Goal: Task Accomplishment & Management: Use online tool/utility

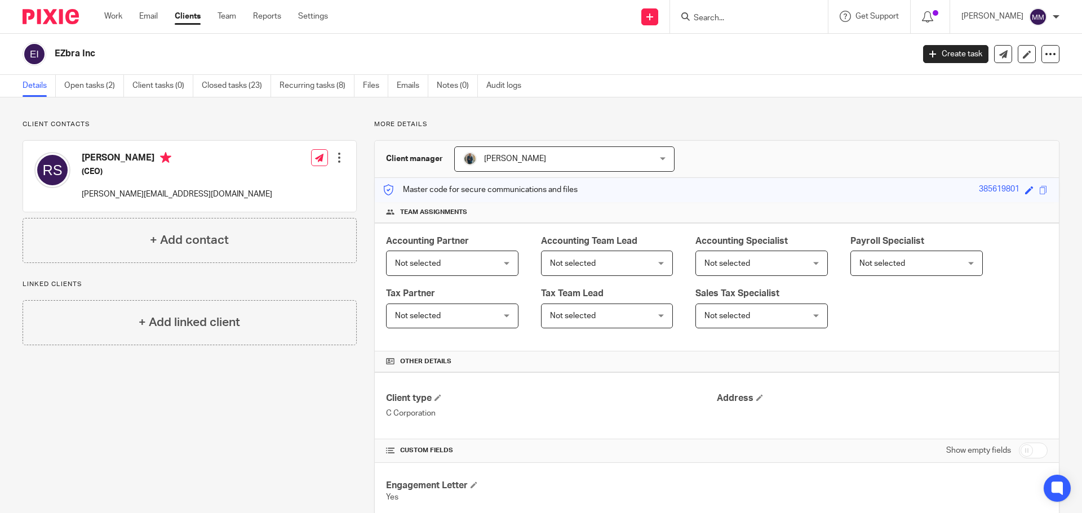
click at [759, 22] on input "Search" at bounding box center [742, 19] width 101 height 10
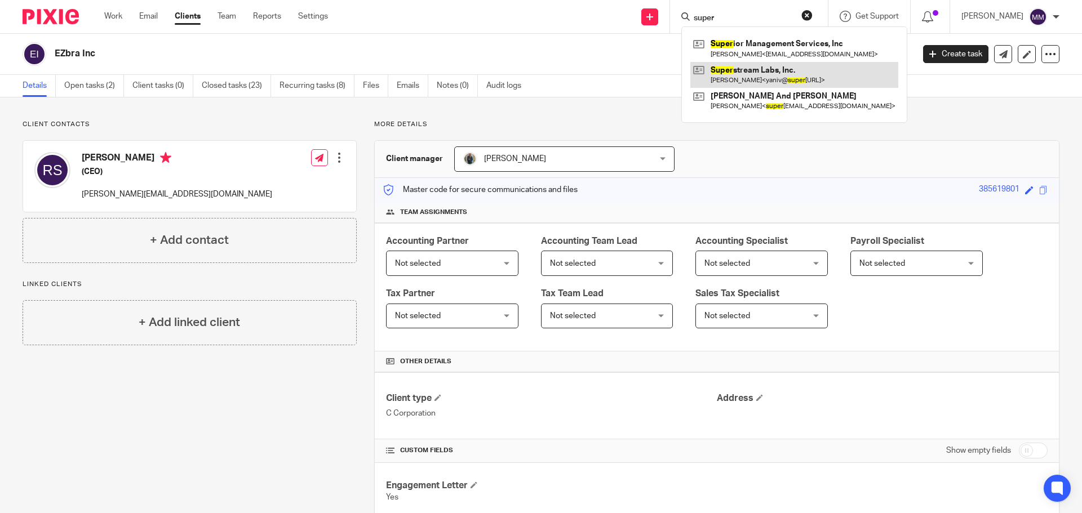
type input "super"
click at [790, 74] on link at bounding box center [794, 75] width 208 height 26
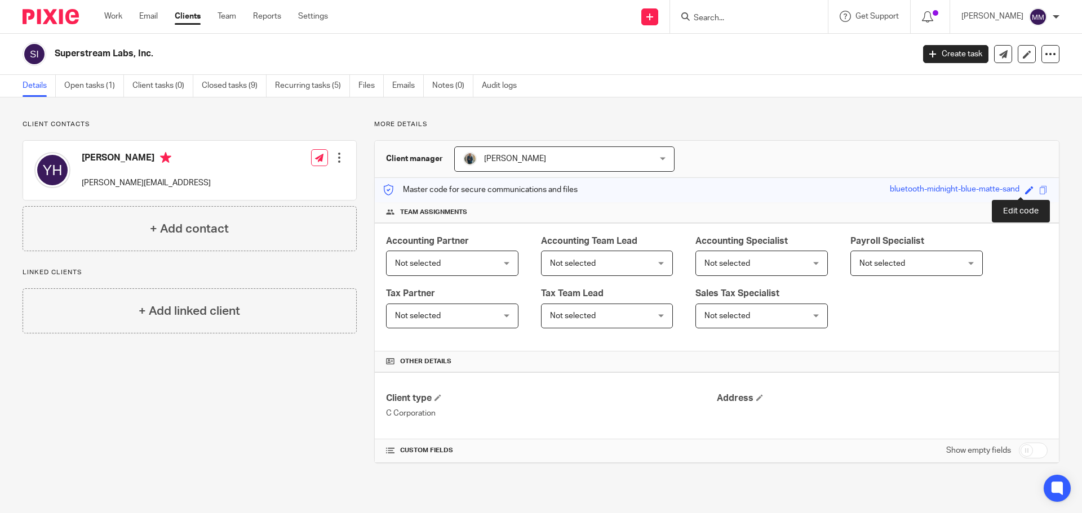
click at [1025, 190] on span at bounding box center [1029, 190] width 8 height 8
click at [1023, 189] on div "Save" at bounding box center [1016, 189] width 38 height 11
click at [1023, 189] on icon at bounding box center [1026, 189] width 7 height 7
click at [1025, 188] on span at bounding box center [1029, 190] width 8 height 8
click at [902, 190] on input "7648" at bounding box center [951, 190] width 169 height 13
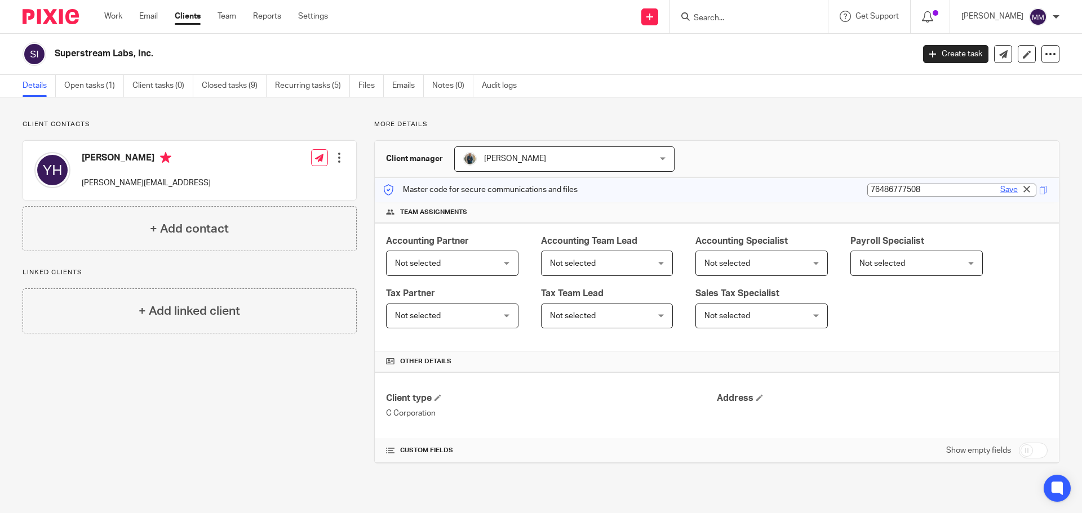
type input "76486777508"
click at [1001, 187] on link "Save" at bounding box center [1008, 189] width 17 height 11
type input "76486777508"
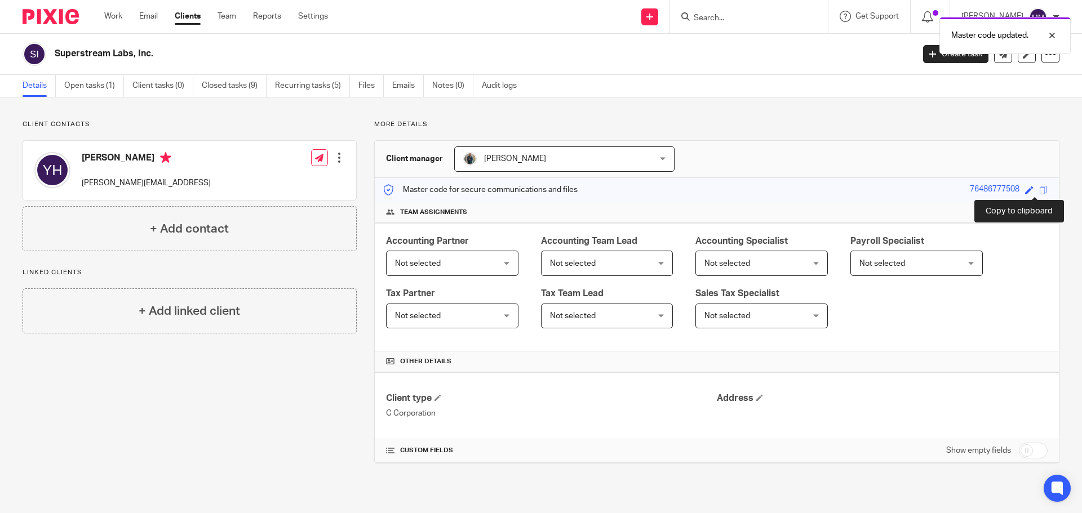
click at [1039, 190] on span at bounding box center [1043, 190] width 8 height 8
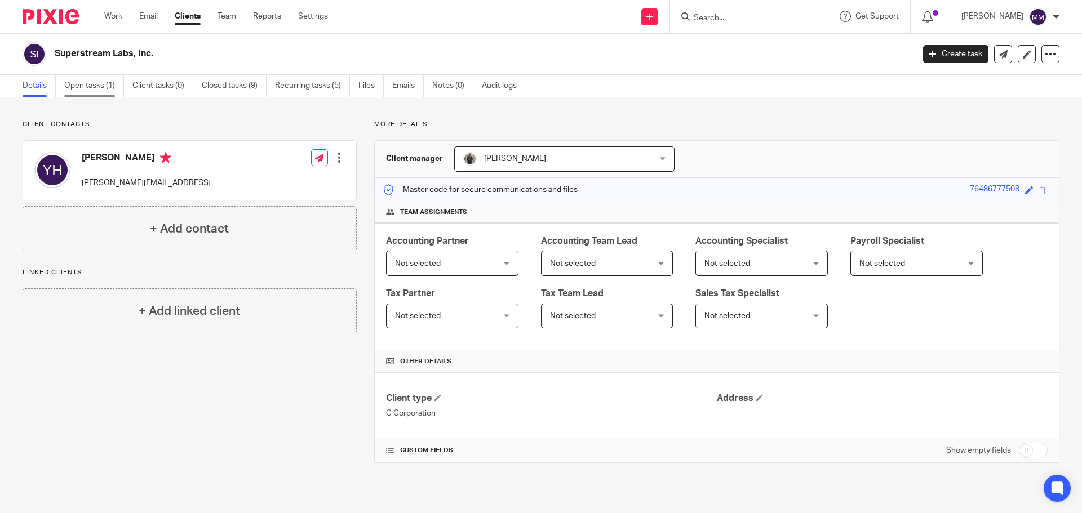
click at [87, 91] on link "Open tasks (1)" at bounding box center [94, 86] width 60 height 22
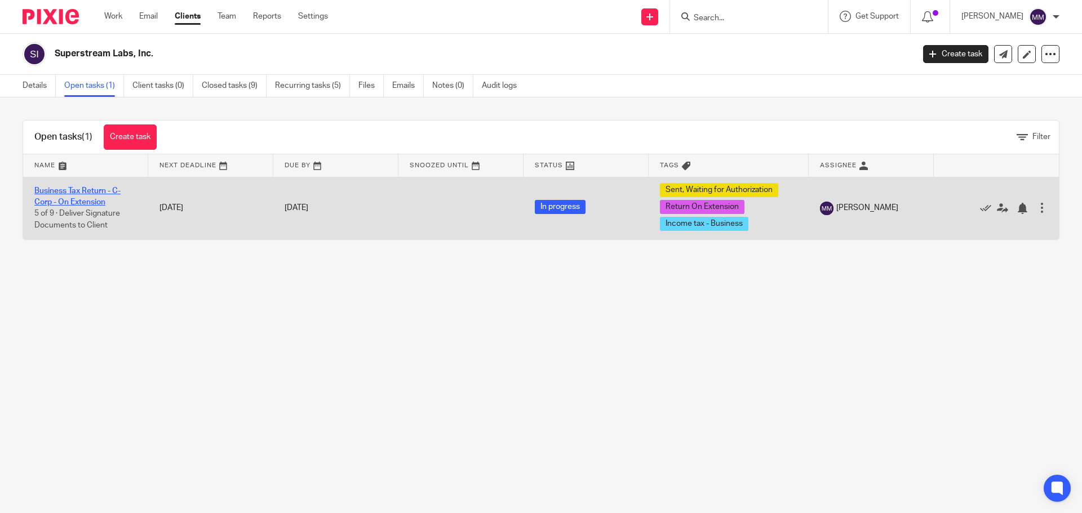
click at [92, 188] on link "Business Tax Return - C-Corp - On Extension" at bounding box center [77, 196] width 86 height 19
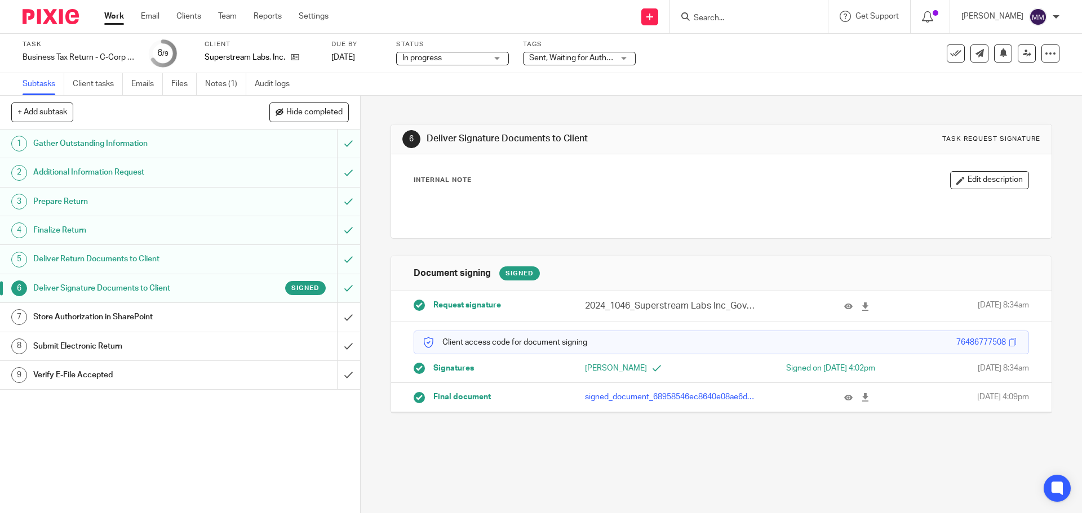
click at [582, 58] on span "Sent, Waiting for Authorization + 2" at bounding box center [588, 58] width 119 height 8
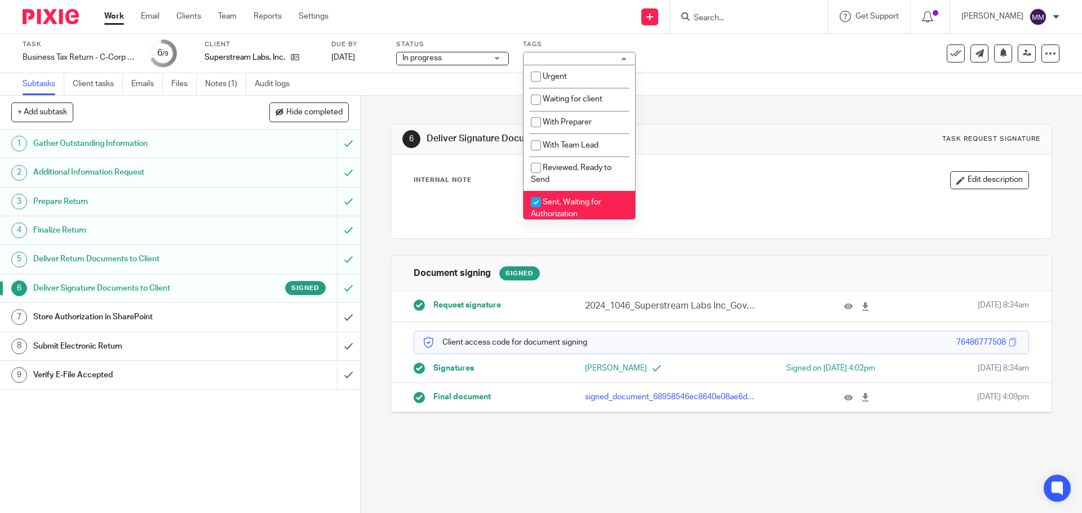
click at [595, 208] on li "Sent, Waiting for Authorization" at bounding box center [579, 208] width 112 height 34
checkbox input "false"
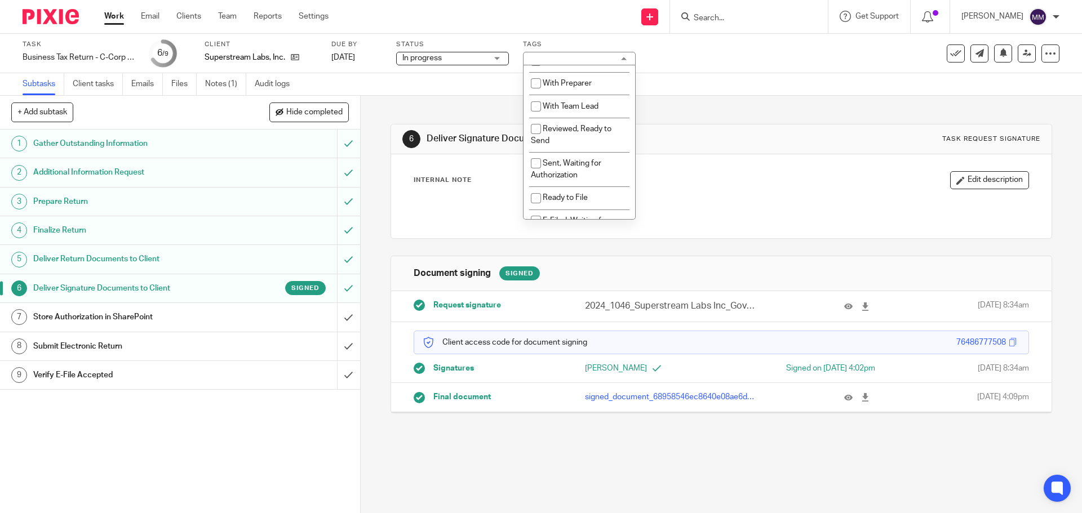
scroll to position [56, 0]
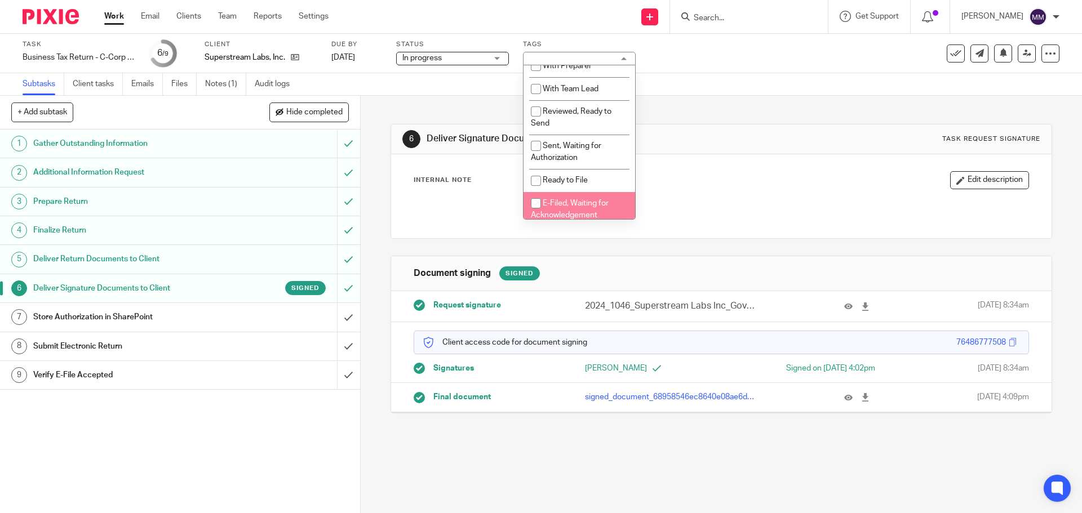
click at [592, 201] on span "E-Filed, Waiting for Acknowledgement" at bounding box center [570, 209] width 78 height 20
checkbox input "true"
click at [717, 90] on div "Subtasks Client tasks Emails Files Notes (1) Audit logs" at bounding box center [541, 84] width 1082 height 23
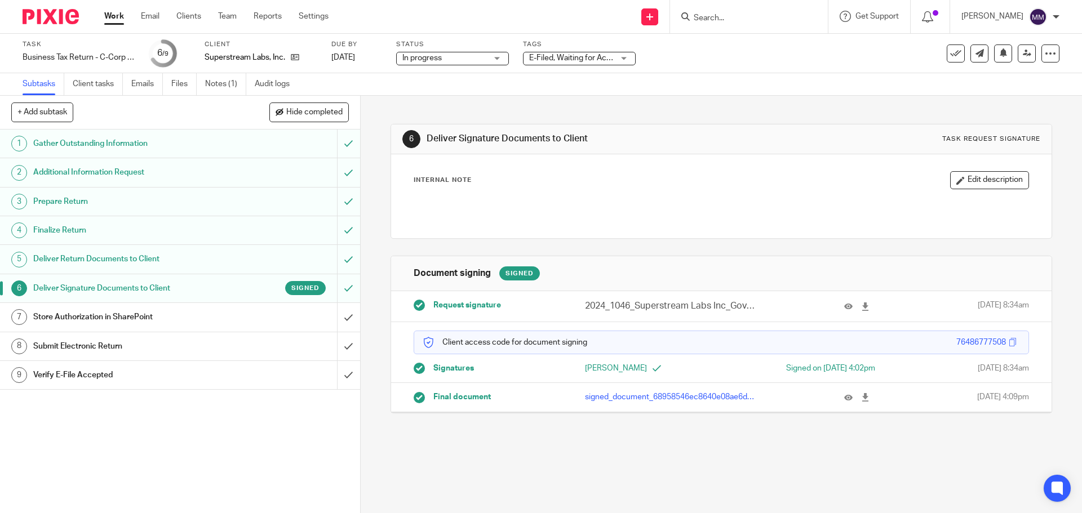
click at [113, 16] on link "Work" at bounding box center [114, 16] width 20 height 11
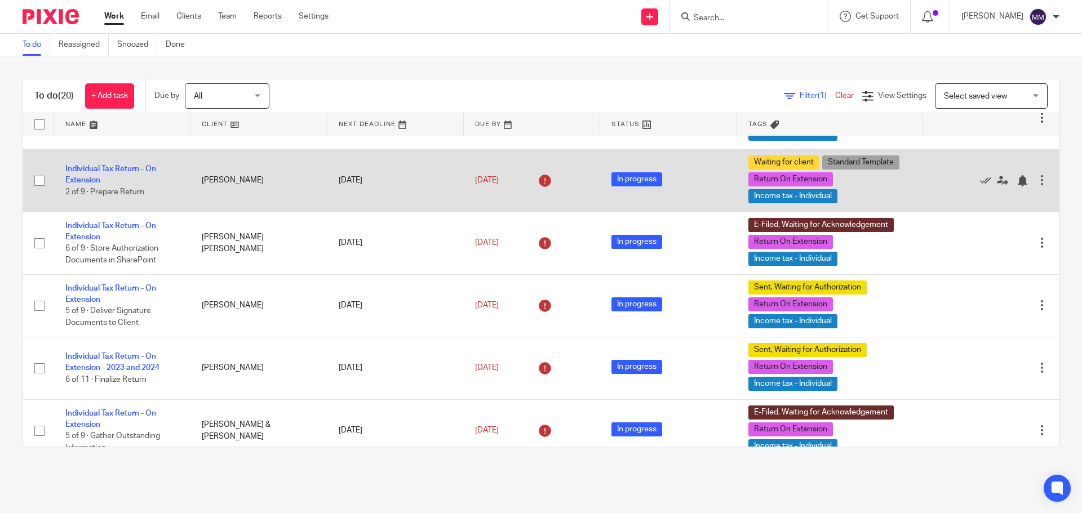
scroll to position [113, 0]
